Goal: Information Seeking & Learning: Find specific fact

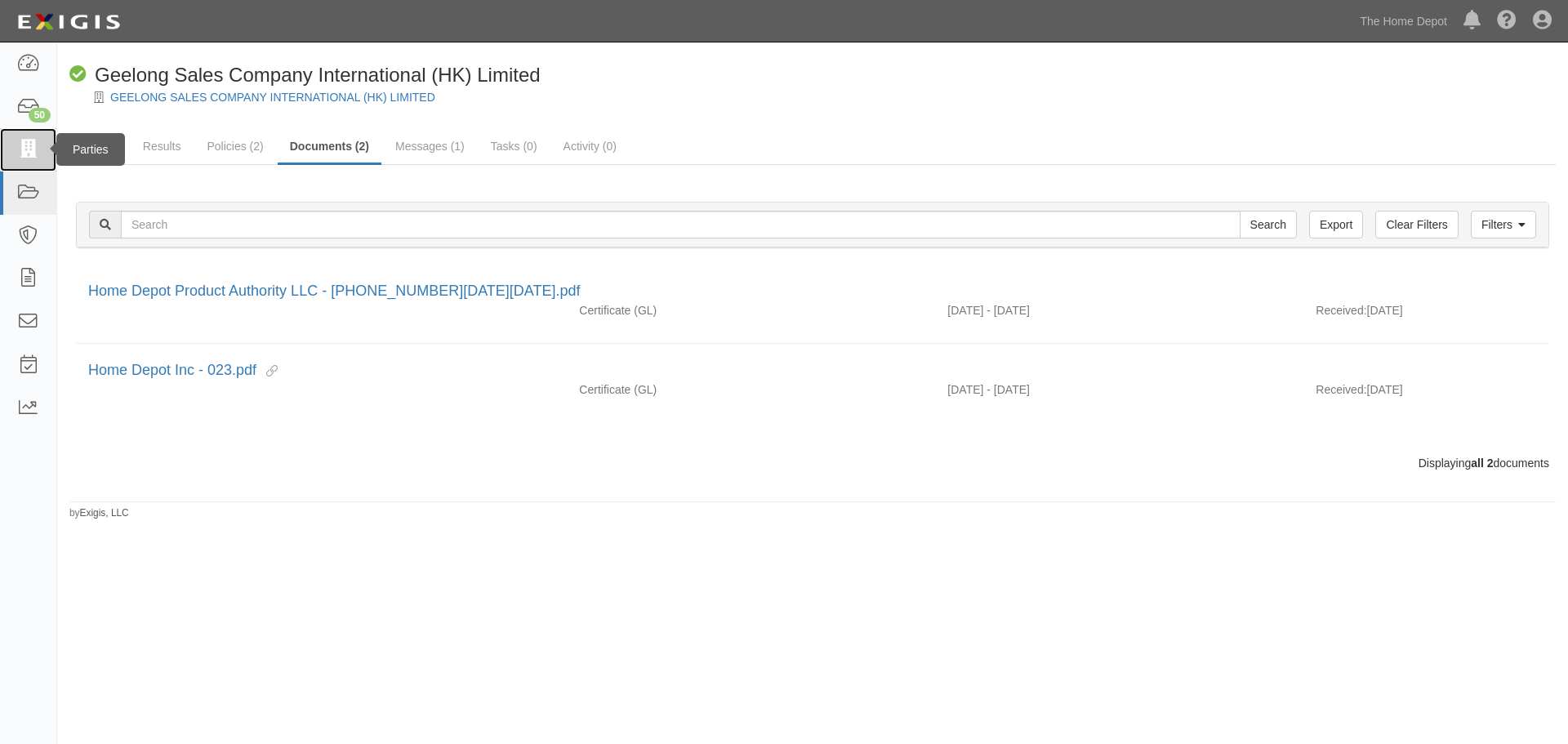
click at [22, 142] on icon at bounding box center [28, 149] width 23 height 18
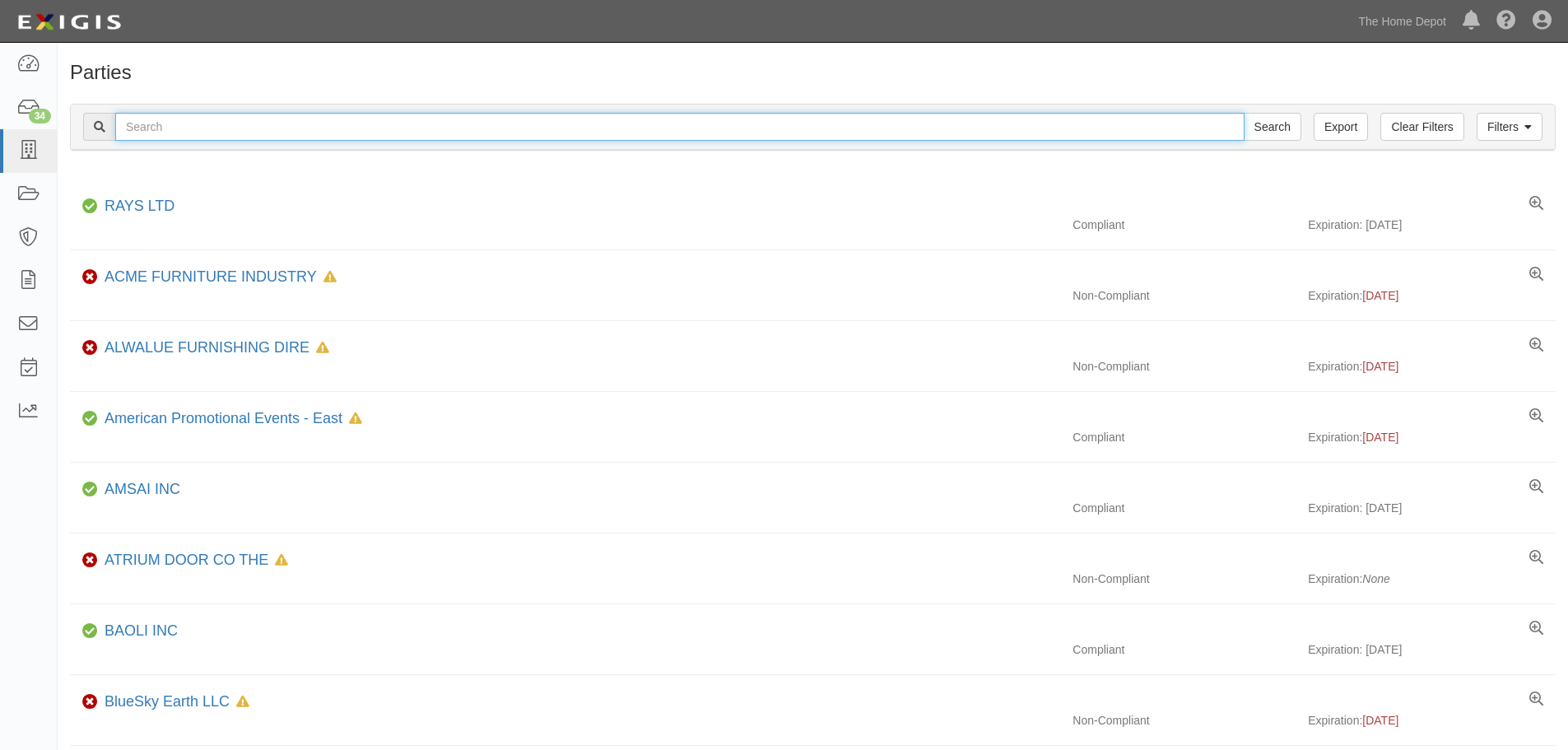
click at [175, 124] on input "text" at bounding box center [680, 126] width 1129 height 28
type input "metaltech- omega"
click at [1244, 112] on input "Search" at bounding box center [1272, 126] width 58 height 28
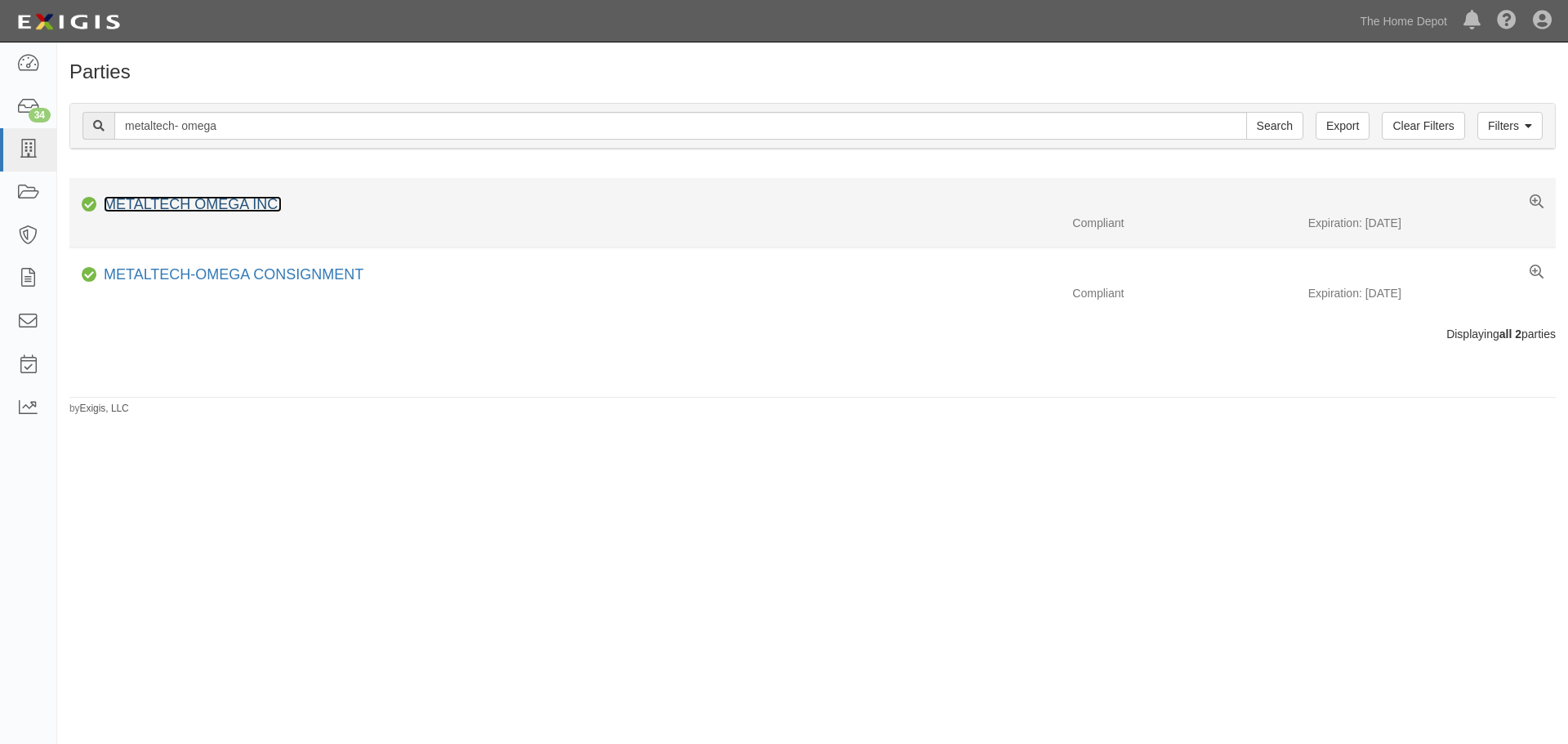
click at [197, 203] on link "METALTECH OMEGA INC." at bounding box center [193, 203] width 178 height 16
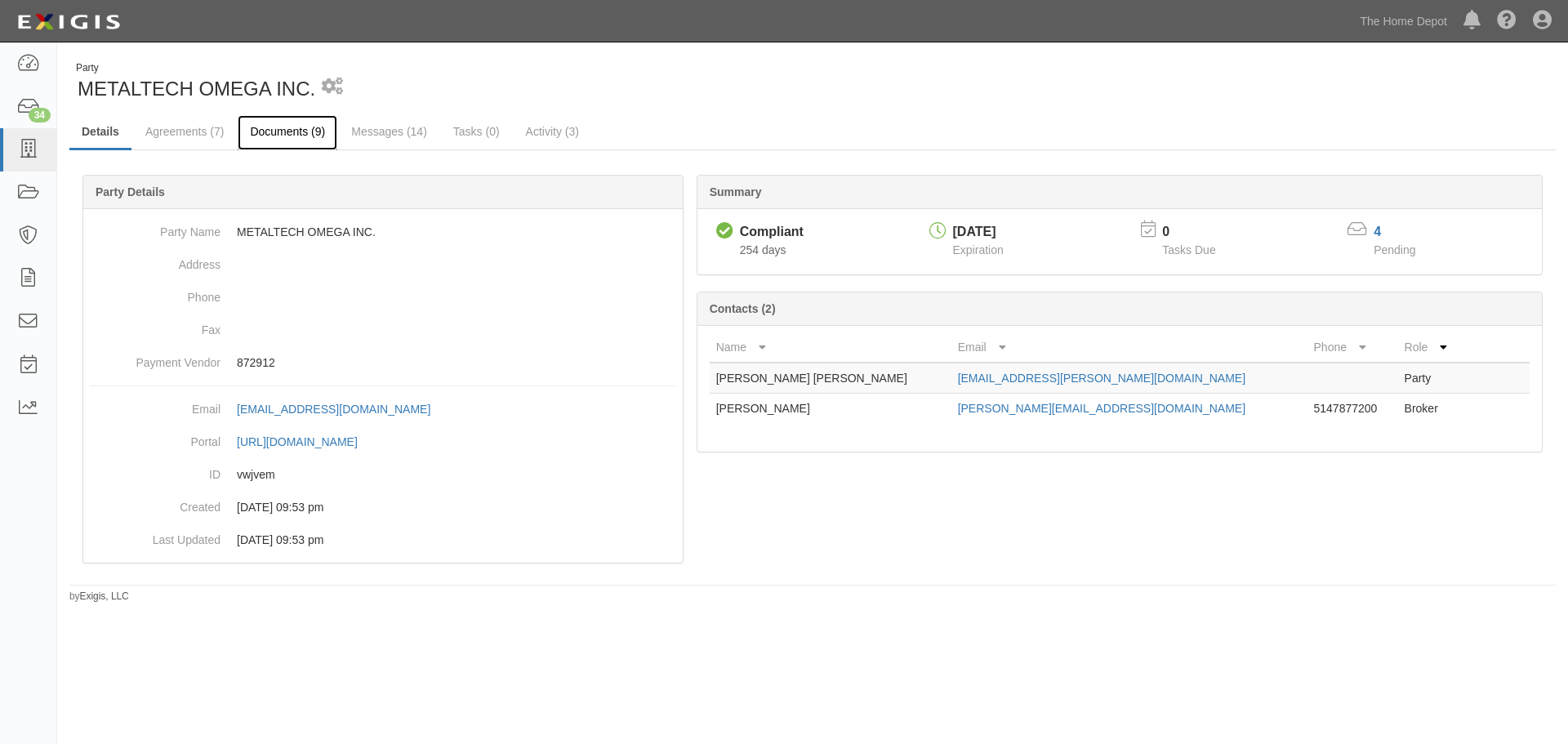
click at [300, 131] on link "Documents (9)" at bounding box center [287, 133] width 100 height 35
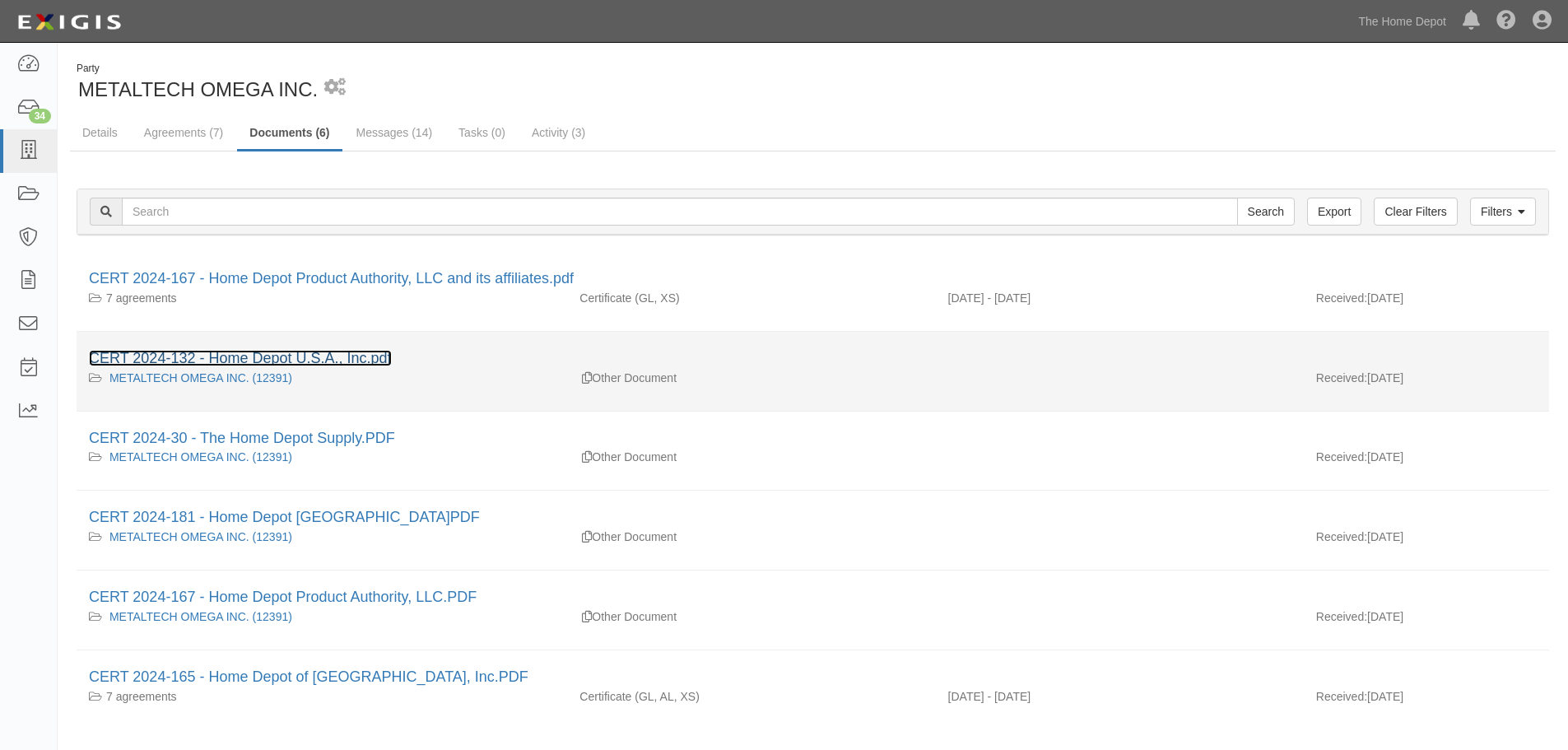
click at [313, 354] on link "CERT 2024-132 - Home Depot U.S.A., Inc.pdf" at bounding box center [240, 357] width 303 height 17
click at [166, 354] on link "CERT 2024-132 - Home Depot U.S.A., Inc.pdf" at bounding box center [240, 357] width 303 height 17
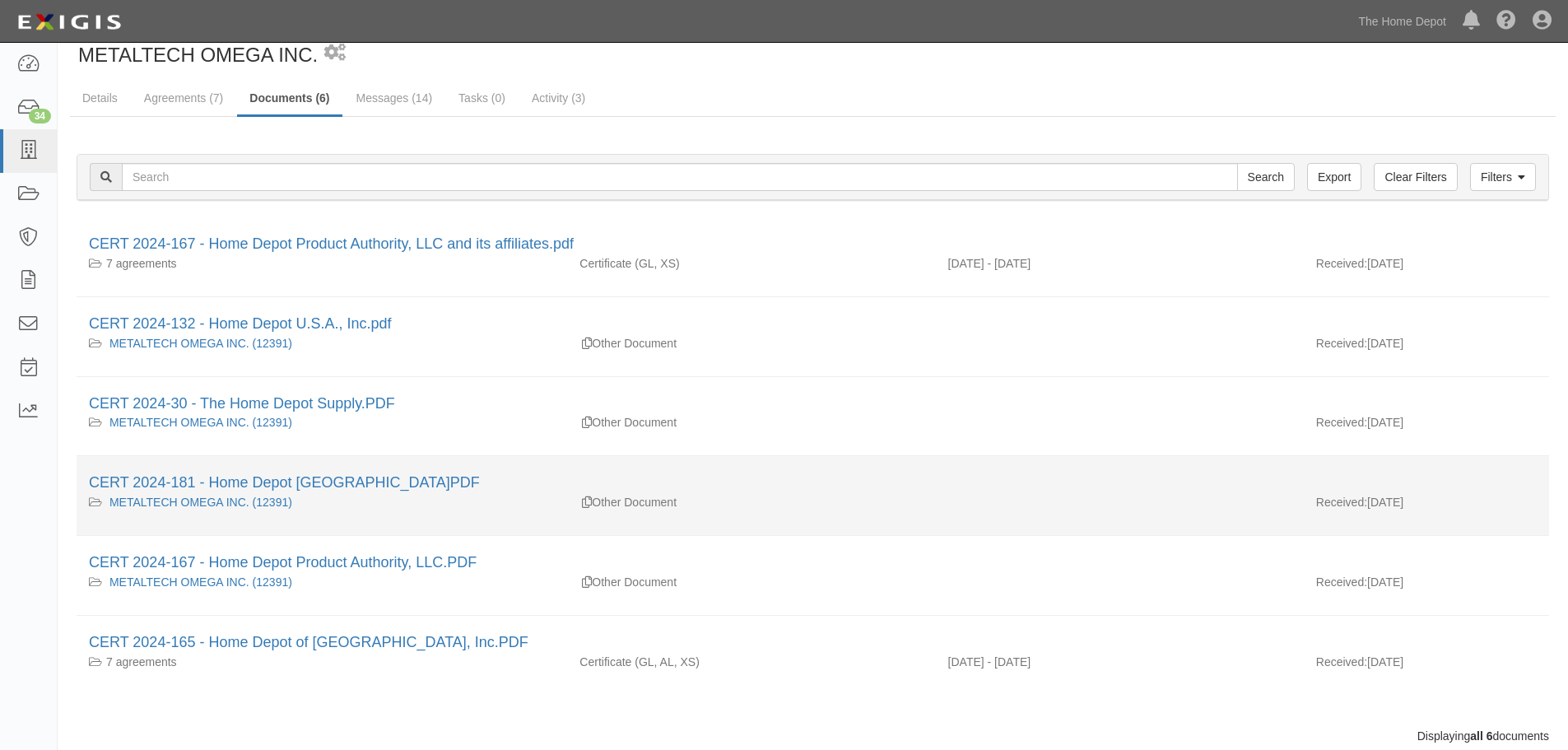
scroll to position [58, 0]
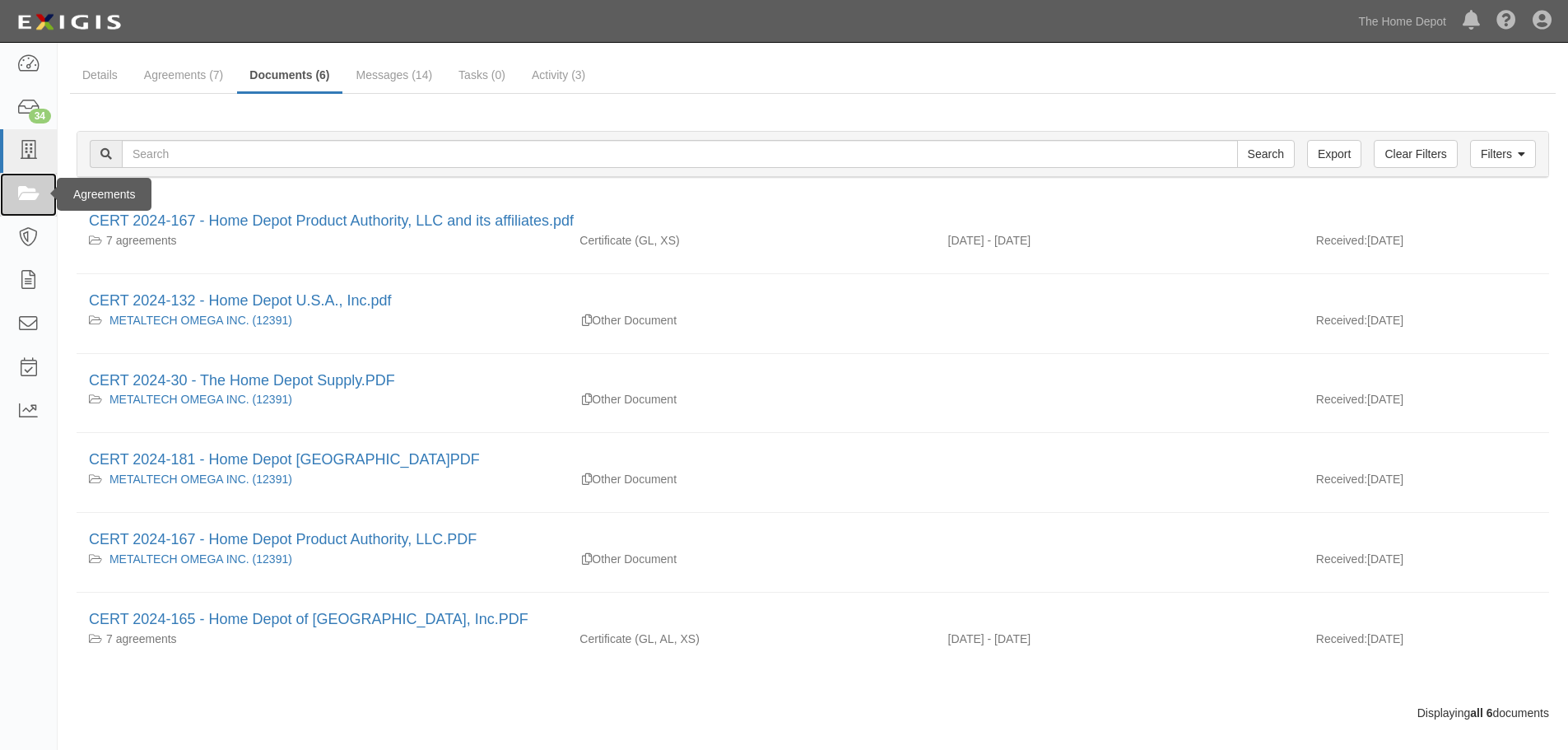
click at [23, 193] on icon at bounding box center [28, 194] width 23 height 19
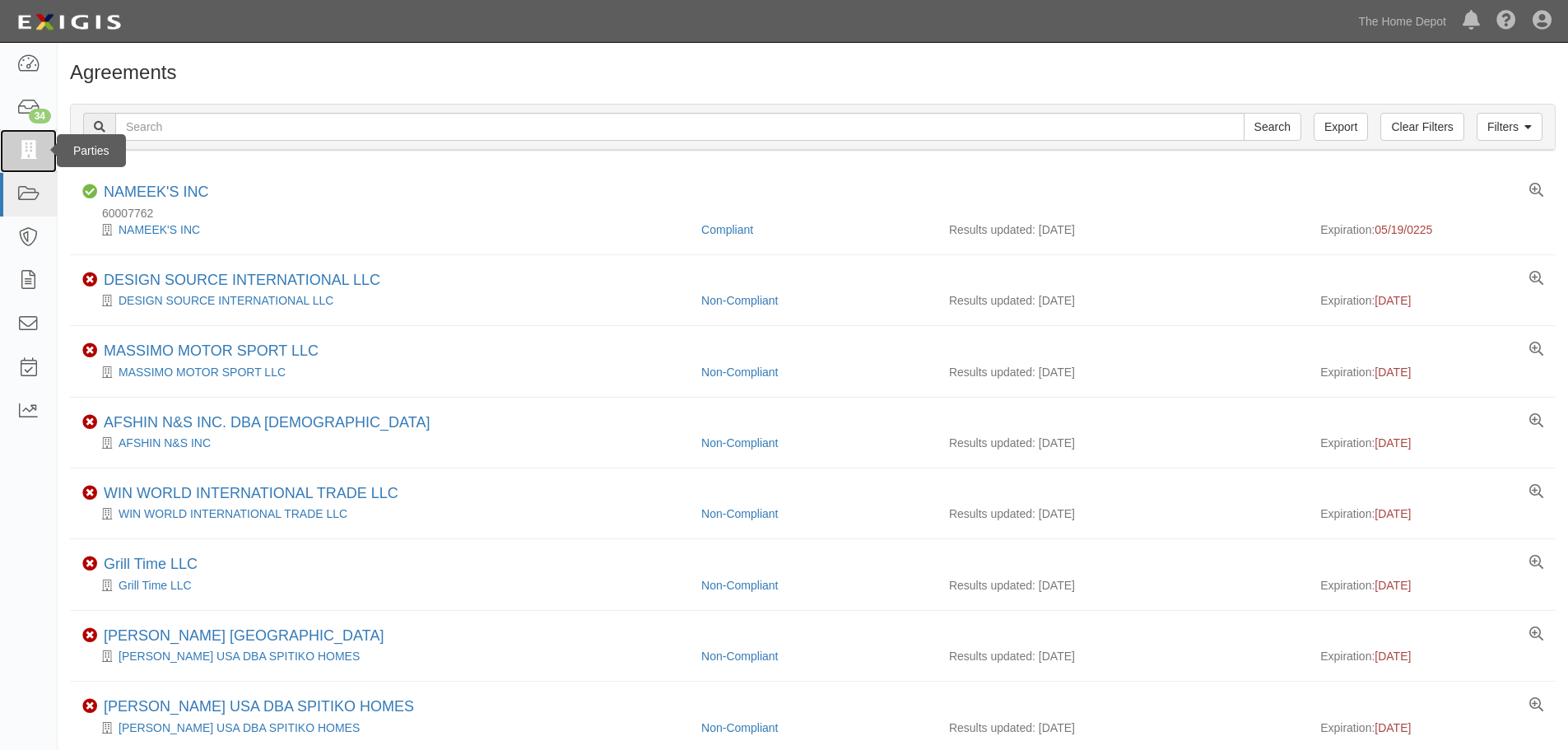
click at [28, 133] on link at bounding box center [28, 150] width 57 height 44
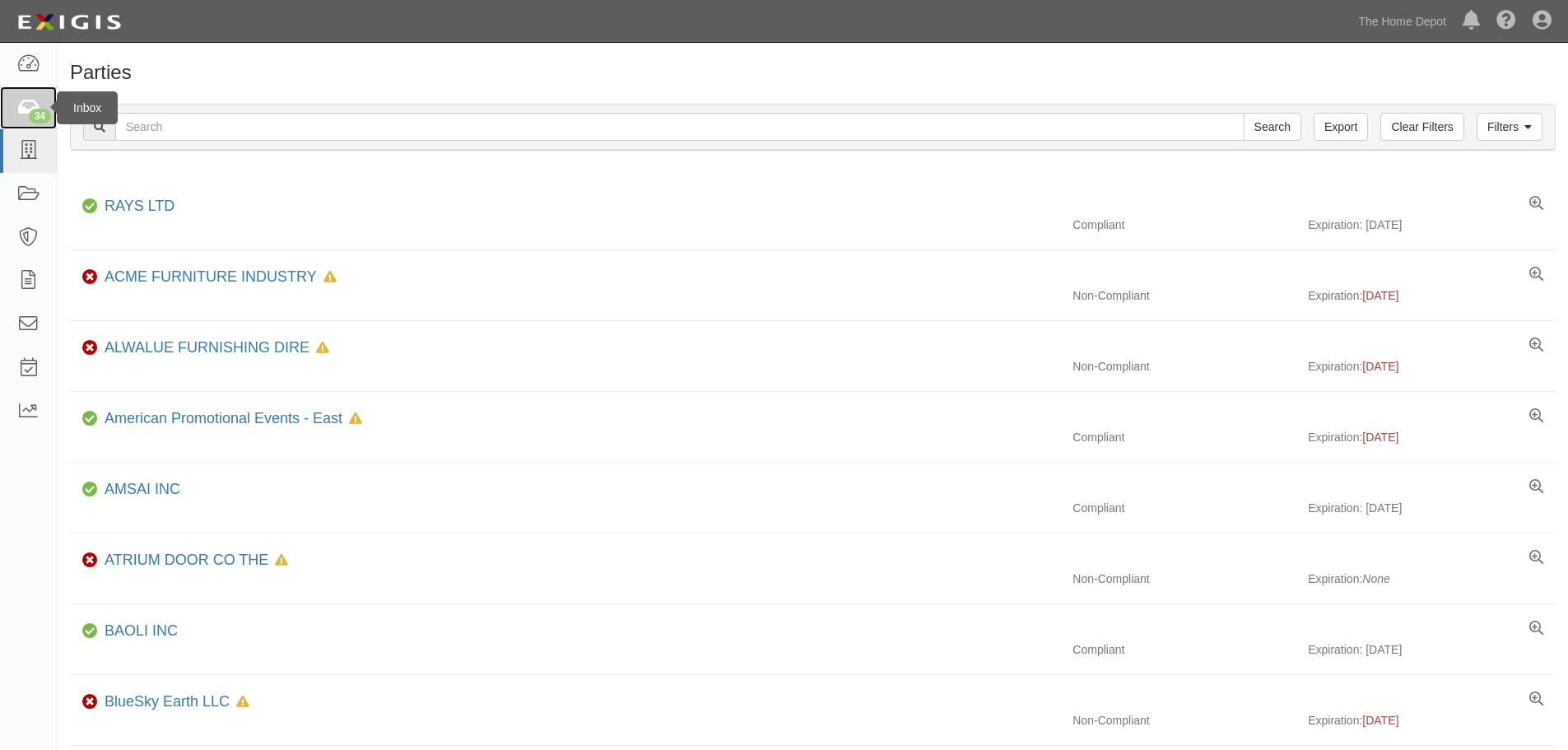
click at [28, 105] on icon at bounding box center [28, 107] width 23 height 19
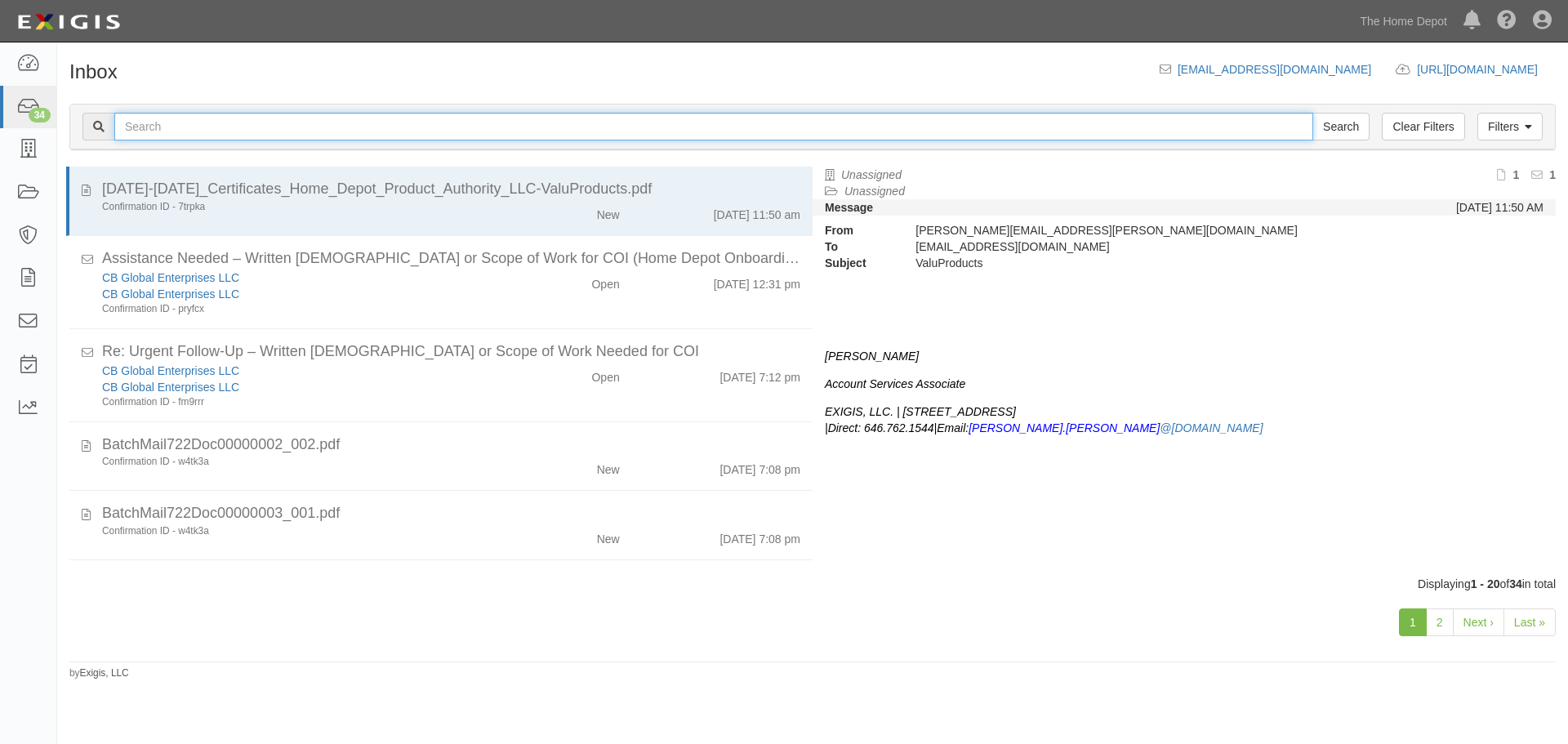
click at [145, 124] on input "text" at bounding box center [713, 126] width 1199 height 28
type input "metaltech-omega"
click at [1312, 112] on input "Search" at bounding box center [1340, 126] width 57 height 28
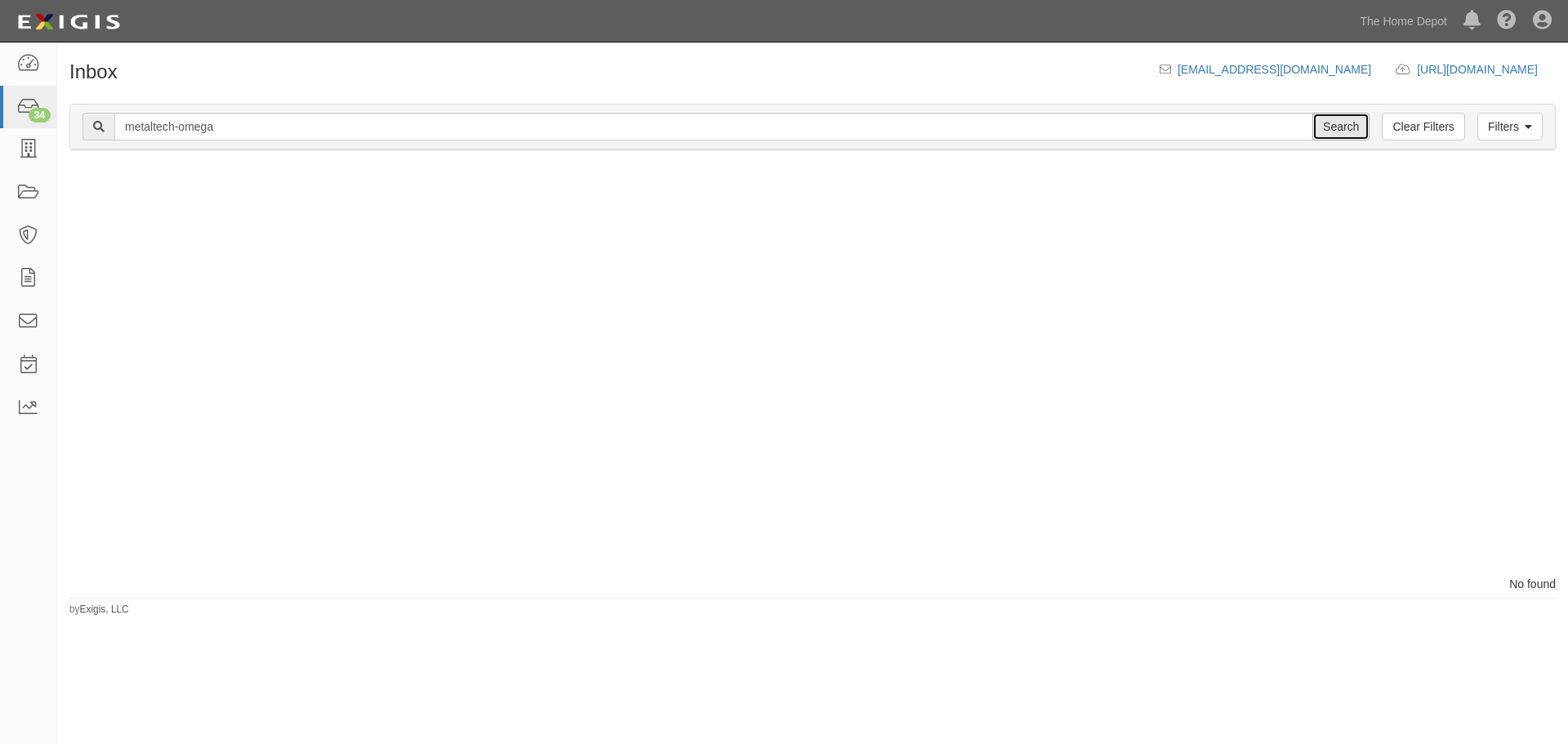
click at [1333, 127] on input "Search" at bounding box center [1340, 126] width 57 height 28
click at [155, 127] on input "metaltech-omega" at bounding box center [713, 126] width 1199 height 28
type input "metaltech-omega"
click at [1358, 124] on input "Search" at bounding box center [1340, 126] width 57 height 28
drag, startPoint x: 230, startPoint y: 127, endPoint x: -5, endPoint y: 96, distance: 237.0
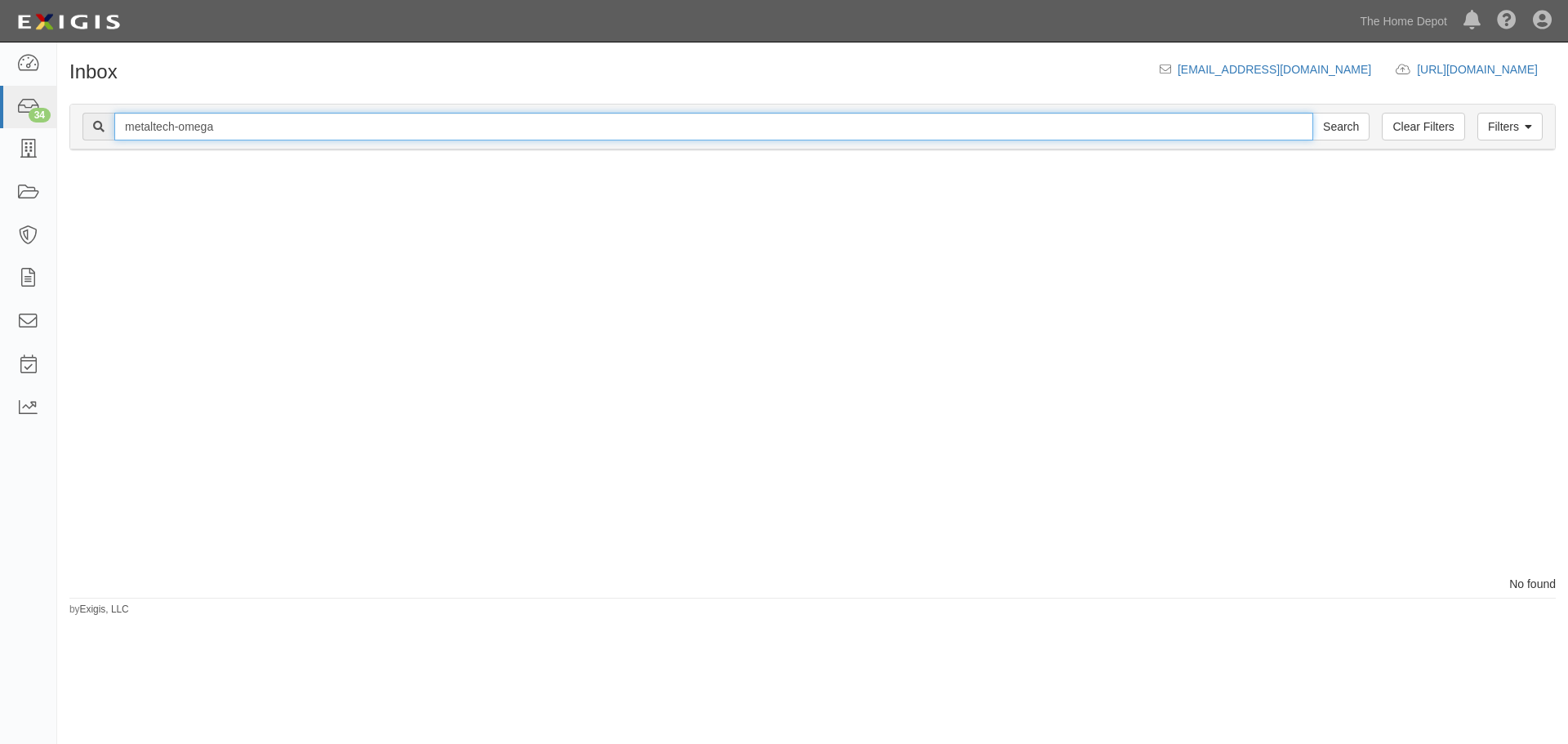
click at [0, 96] on html "Toggle navigation Dashboard 34 Inbox Parties Agreements Coverages Documents Mes…" at bounding box center [784, 358] width 1568 height 718
type input "Metaltech-Omega"
click at [1312, 112] on input "Search" at bounding box center [1340, 126] width 57 height 28
click at [32, 145] on icon at bounding box center [28, 149] width 23 height 18
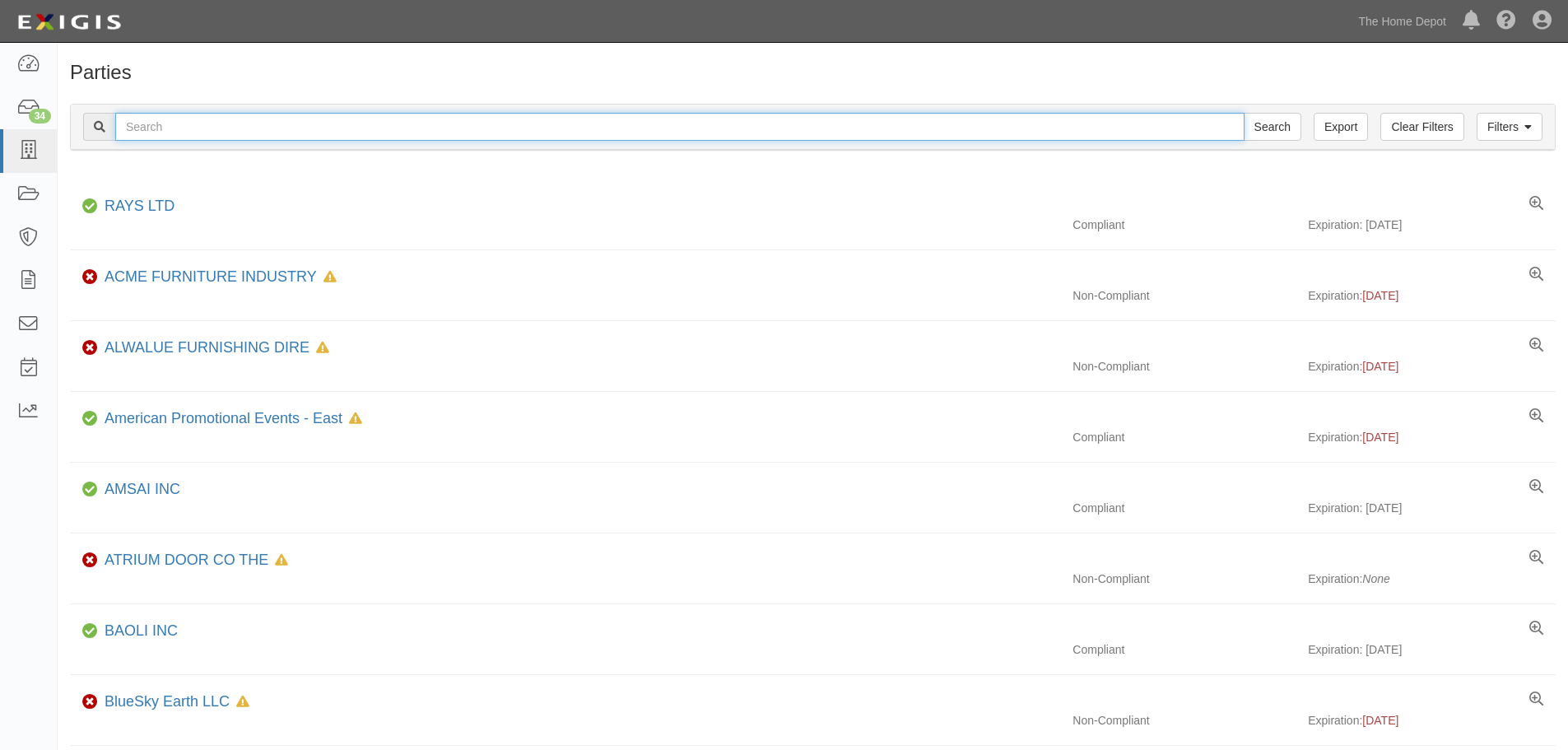
click at [186, 122] on input "text" at bounding box center [680, 126] width 1129 height 28
type input "metaltech-omega"
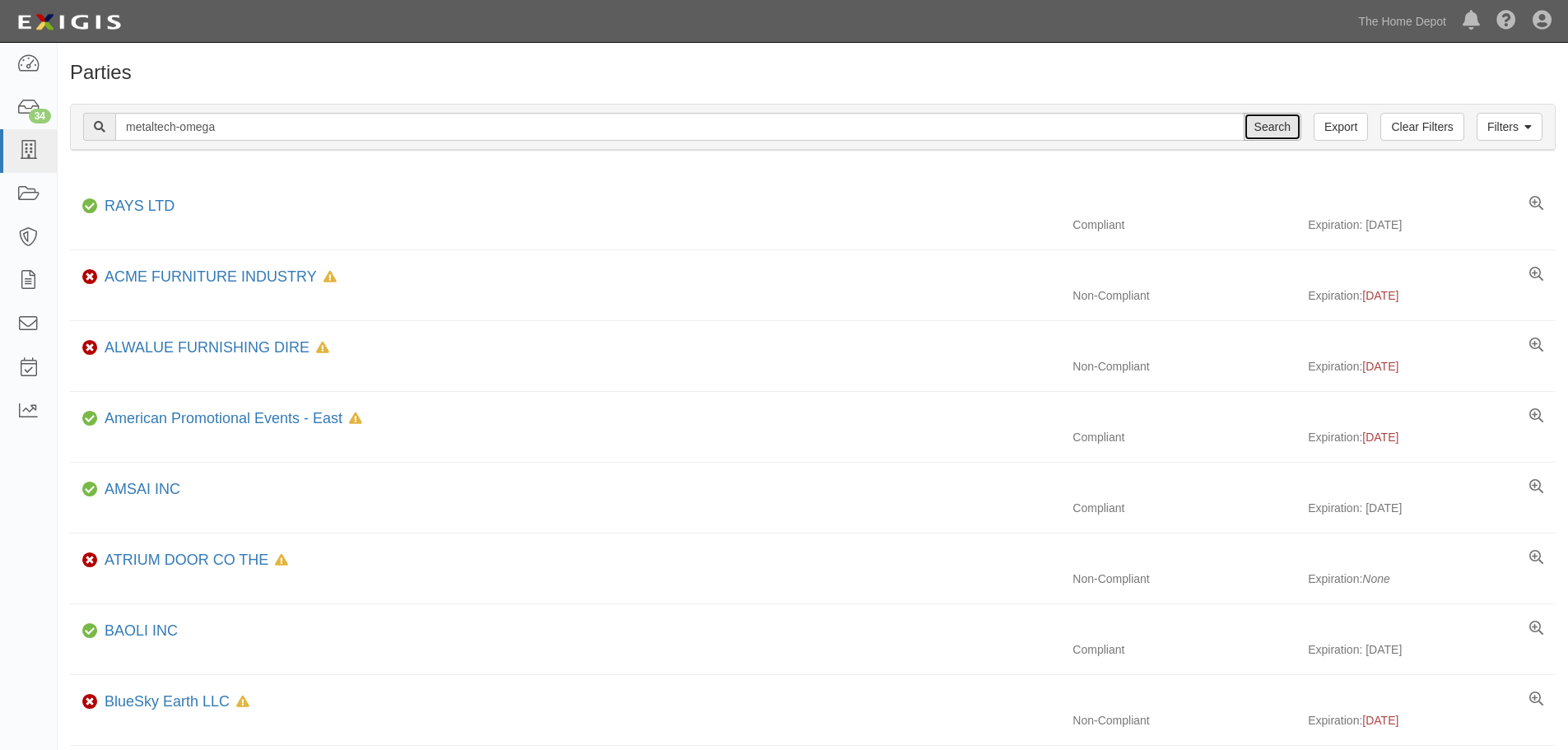
click at [1283, 121] on input "Search" at bounding box center [1272, 126] width 58 height 28
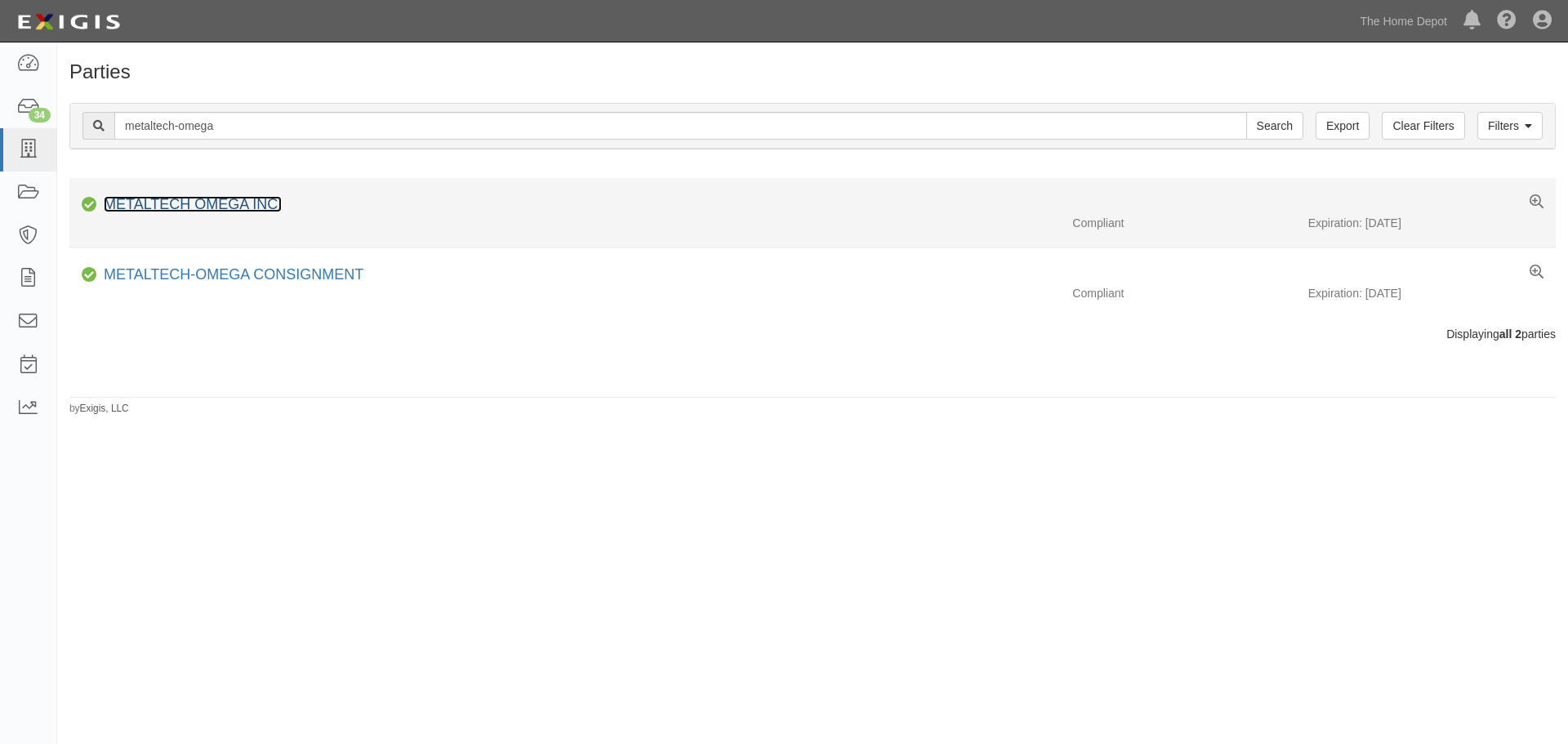
click at [183, 203] on link "METALTECH OMEGA INC." at bounding box center [193, 203] width 178 height 16
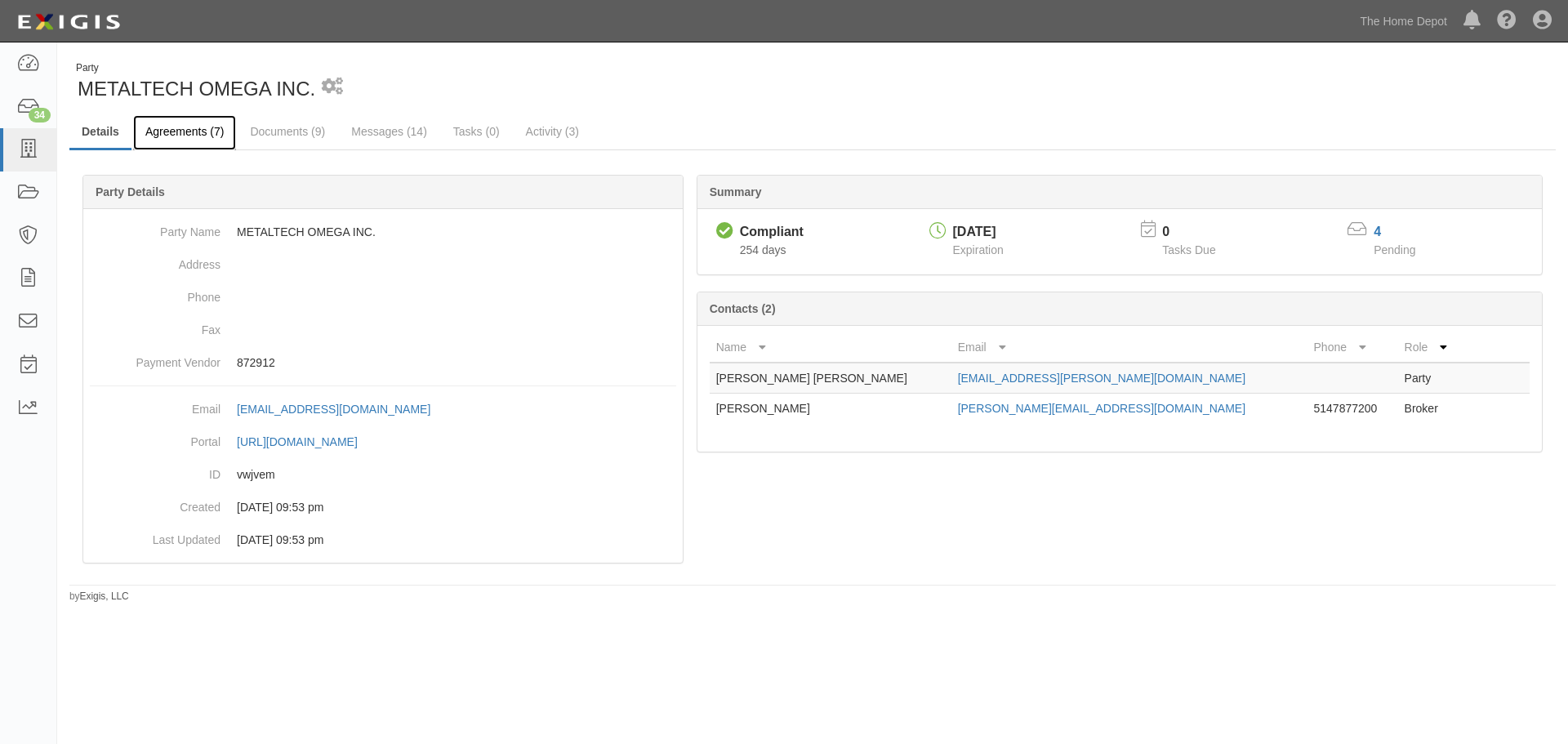
click at [201, 125] on link "Agreements (7)" at bounding box center [184, 133] width 103 height 35
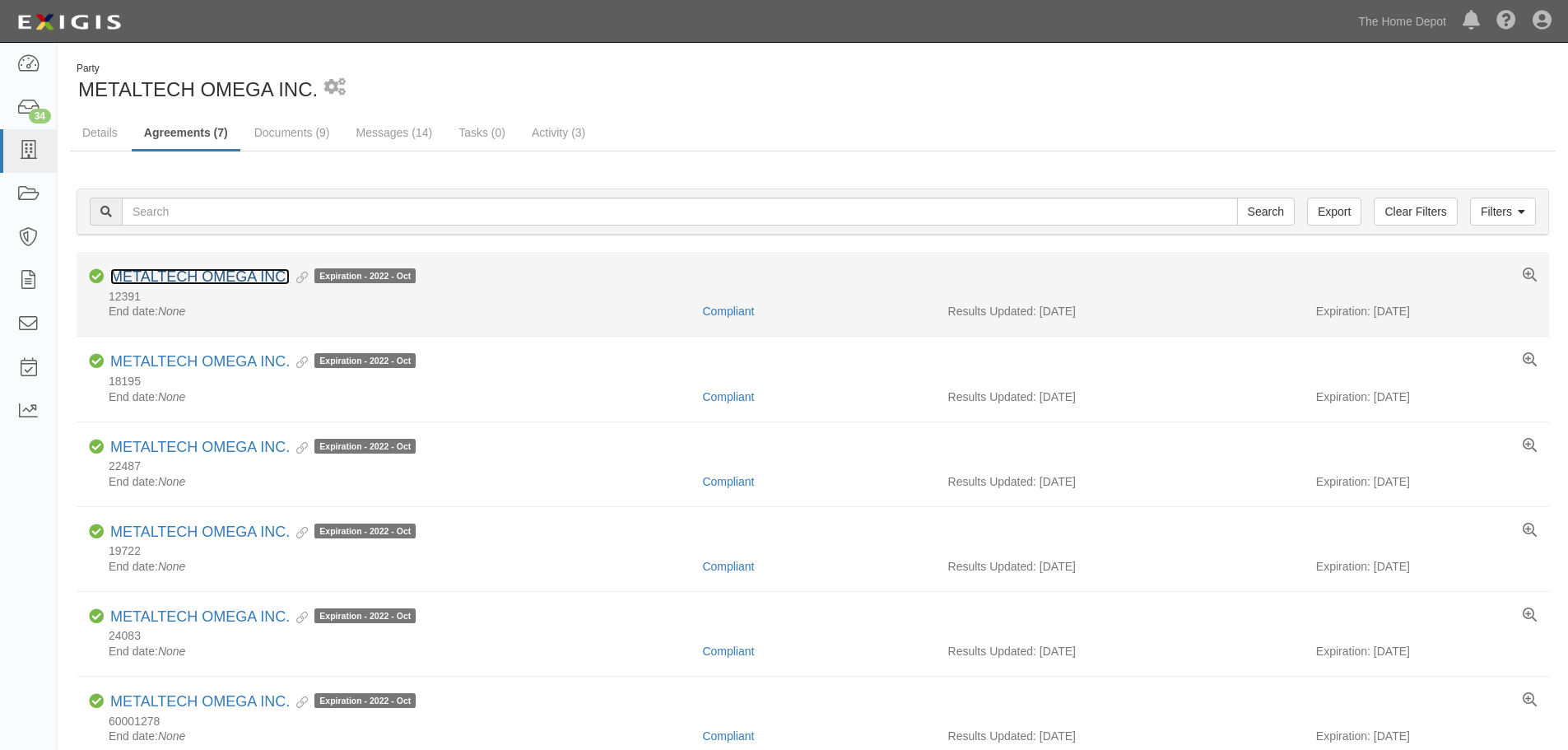
click at [209, 273] on link "METALTECH OMEGA INC." at bounding box center [200, 276] width 180 height 17
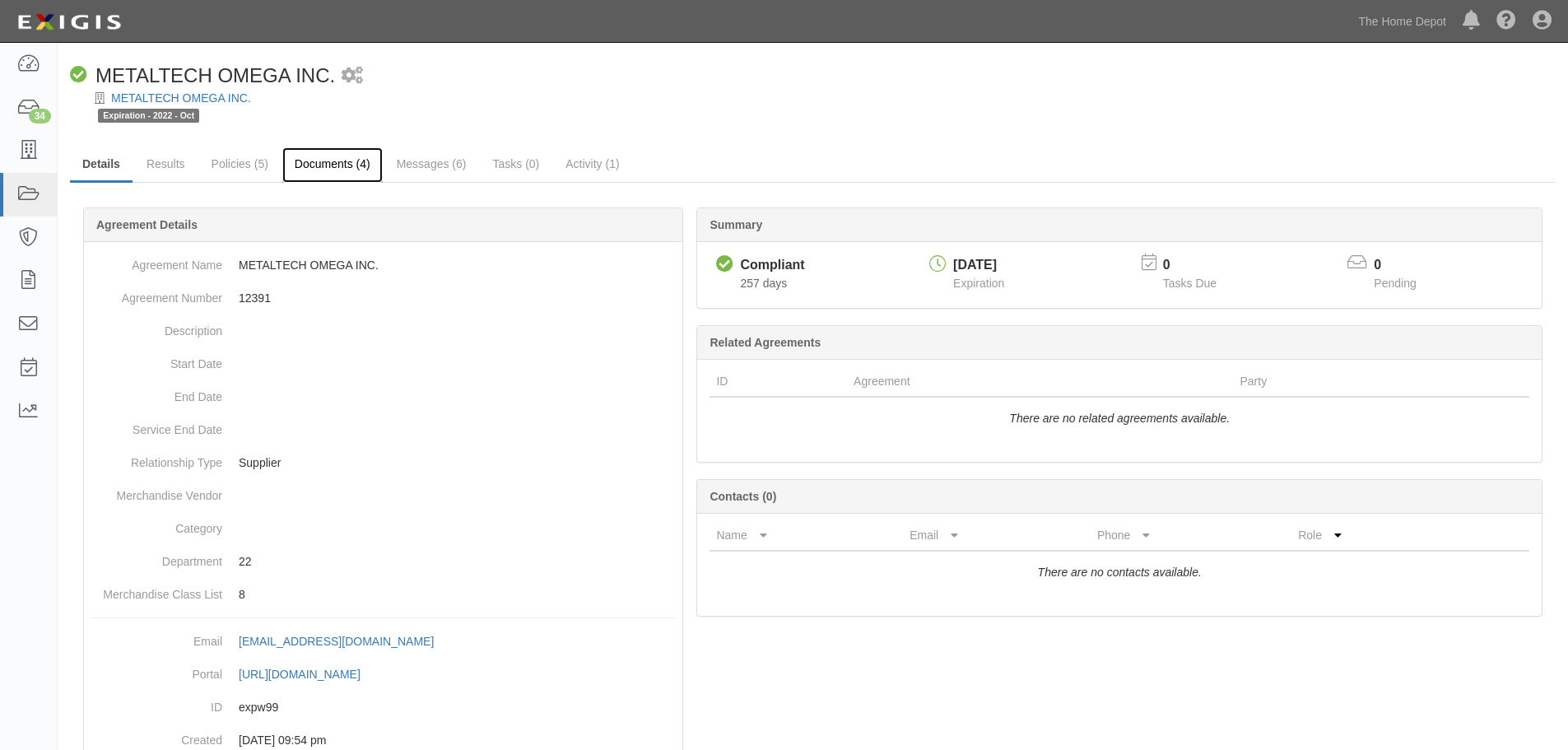
click at [313, 164] on link "Documents (4)" at bounding box center [332, 165] width 101 height 35
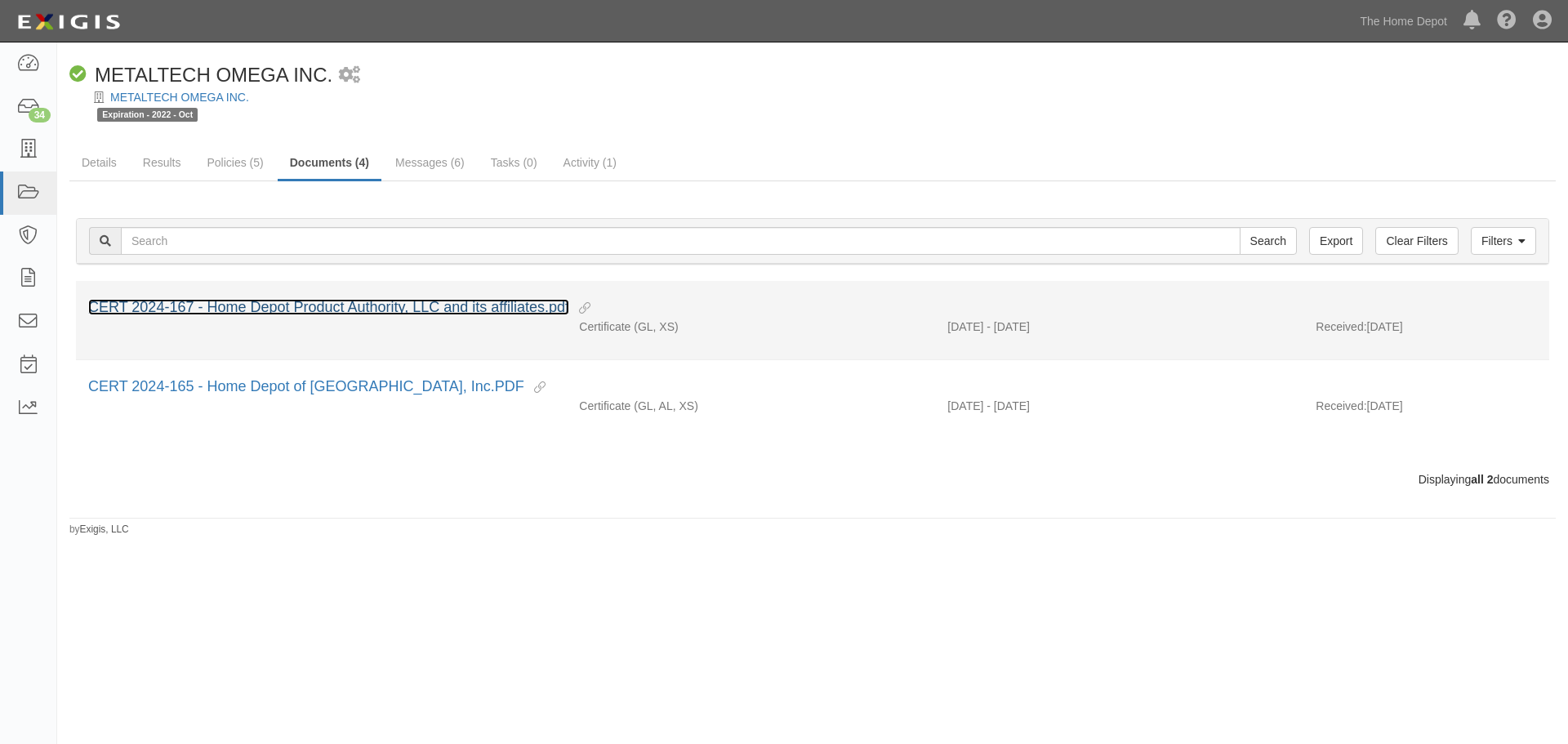
click at [312, 305] on link "CERT 2024-167 - Home Depot Product Authority, LLC and its affiliates.pdf" at bounding box center [329, 306] width 481 height 16
